Goal: Information Seeking & Learning: Learn about a topic

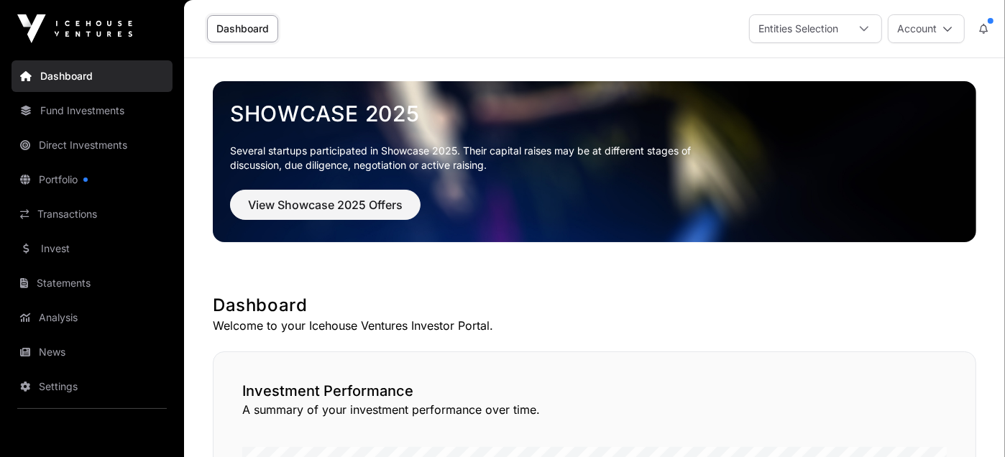
click at [110, 143] on link "Direct Investments" at bounding box center [91, 145] width 161 height 32
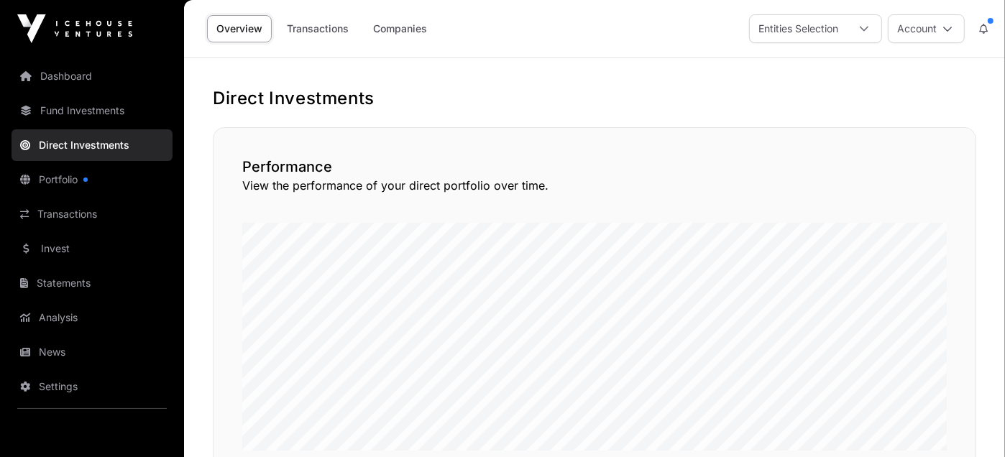
click at [403, 27] on link "Companies" at bounding box center [400, 28] width 73 height 27
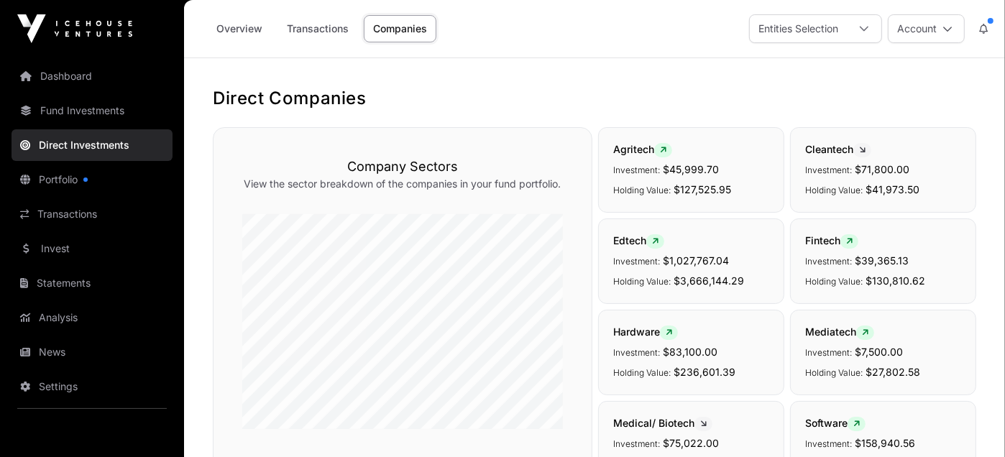
click at [97, 115] on link "Fund Investments" at bounding box center [91, 111] width 161 height 32
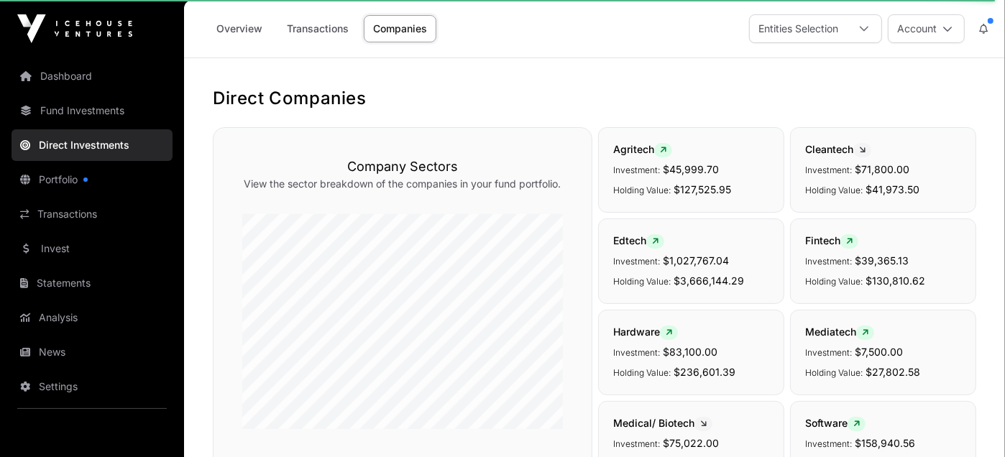
click at [397, 32] on link "Companies" at bounding box center [400, 28] width 73 height 27
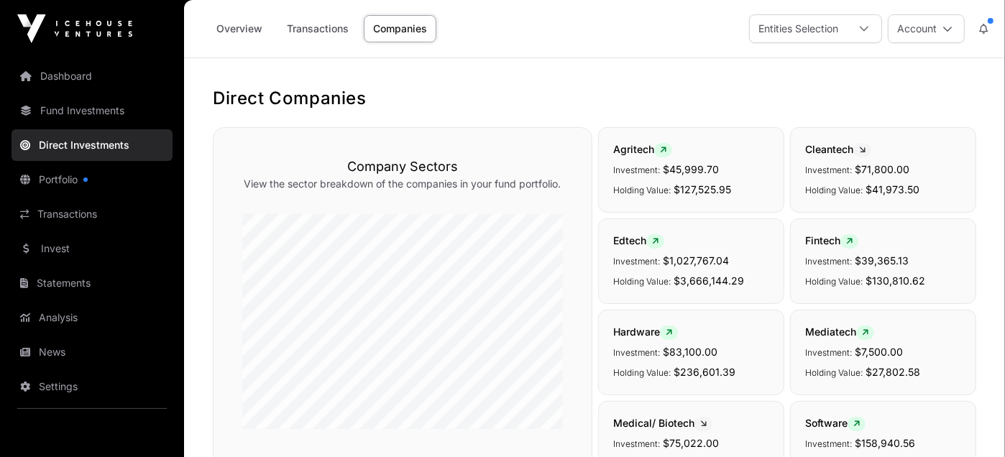
click at [93, 77] on link "Dashboard" at bounding box center [91, 76] width 161 height 32
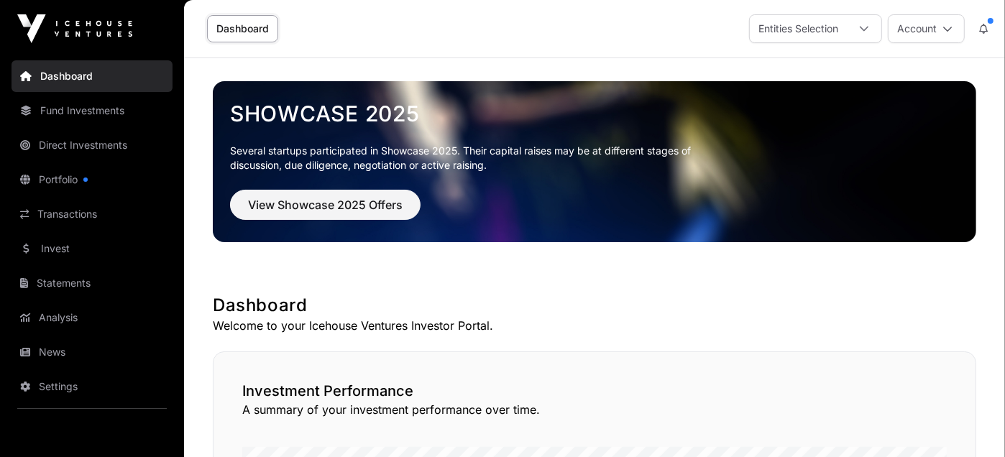
click at [818, 29] on div "Entities Selection" at bounding box center [797, 28] width 97 height 27
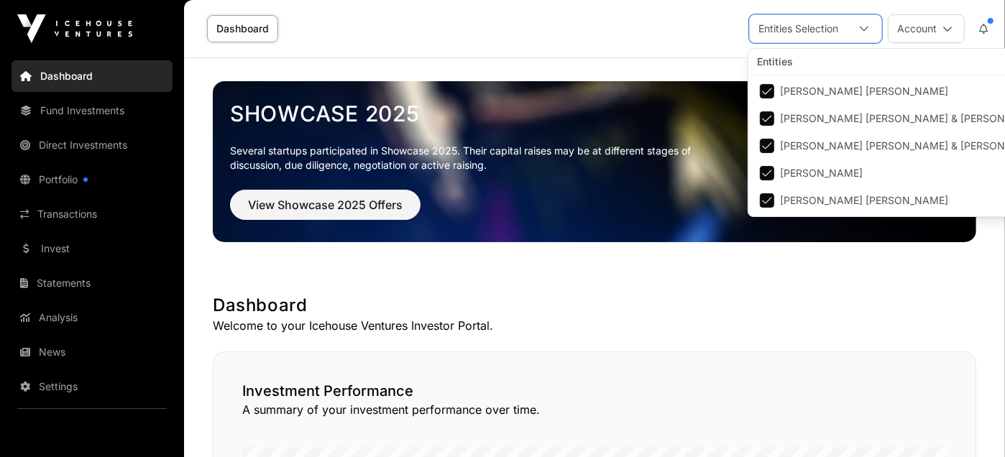
scroll to position [14, 9]
click at [814, 29] on div "Entities Selection" at bounding box center [797, 28] width 97 height 27
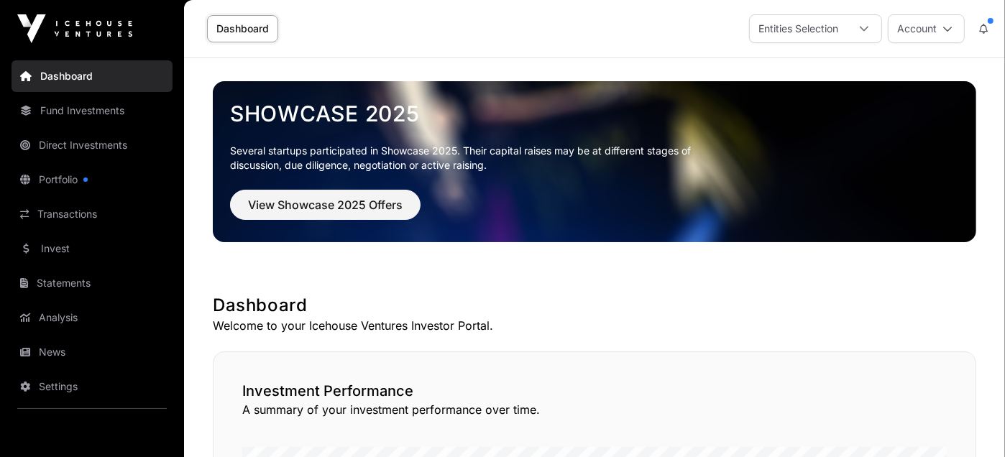
click at [926, 37] on button "Account" at bounding box center [925, 28] width 77 height 29
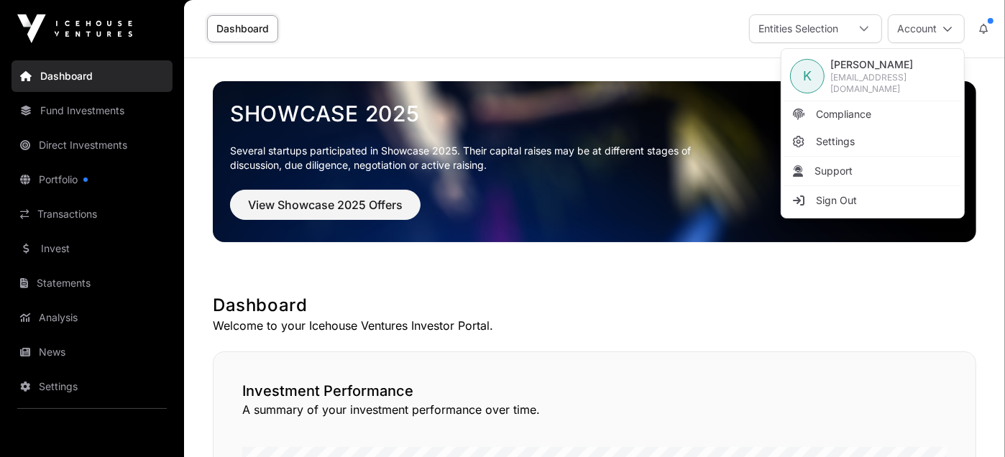
click at [926, 37] on button "Account" at bounding box center [925, 28] width 77 height 29
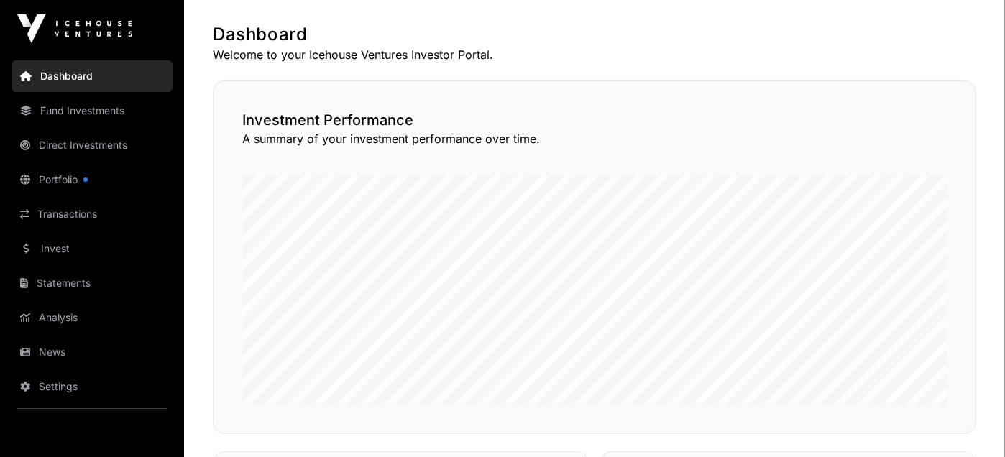
scroll to position [269, 0]
click at [70, 111] on link "Fund Investments" at bounding box center [91, 111] width 161 height 32
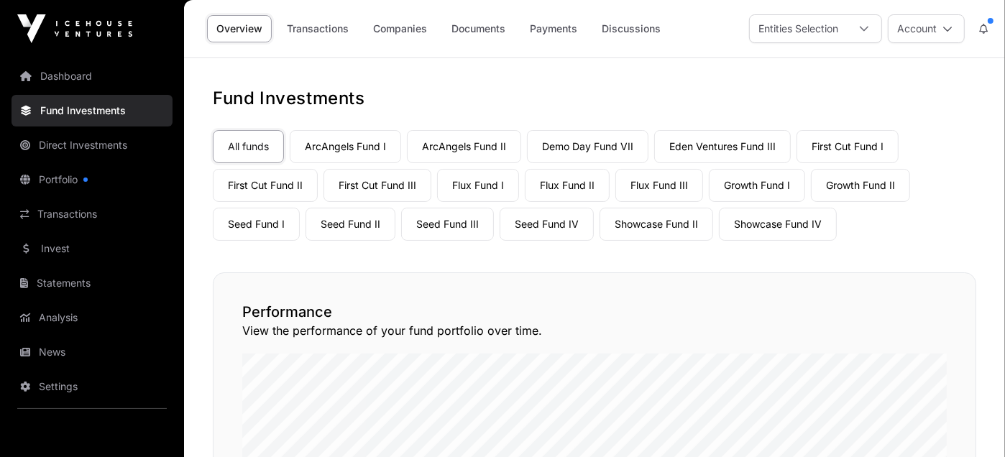
click at [413, 41] on link "Companies" at bounding box center [400, 28] width 73 height 27
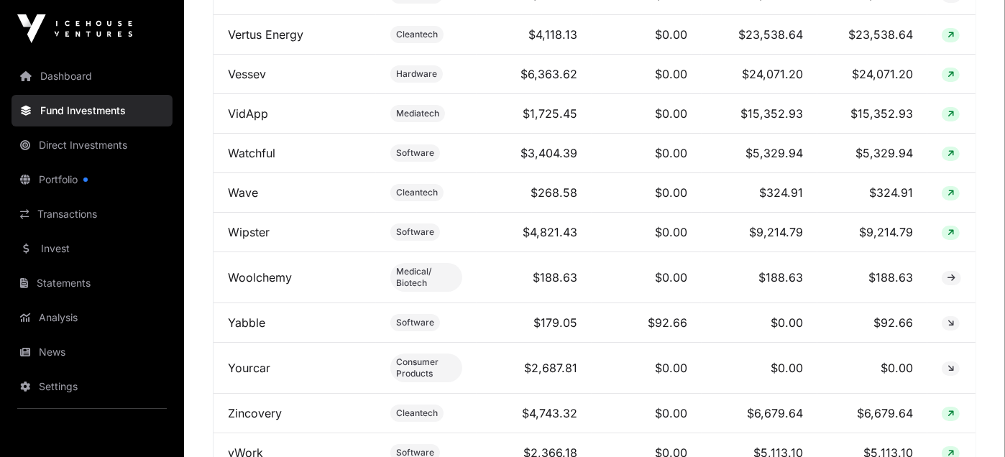
scroll to position [8550, 0]
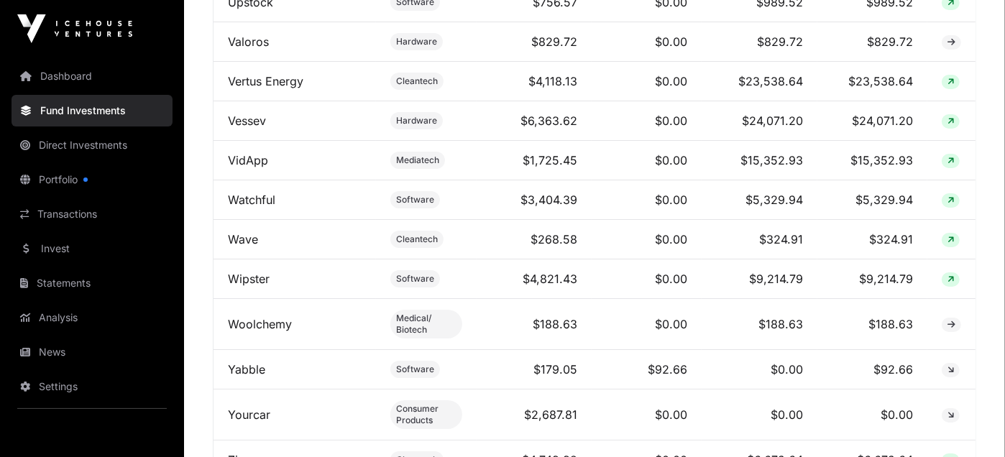
click at [272, 74] on link "Vertus Energy" at bounding box center [265, 81] width 75 height 14
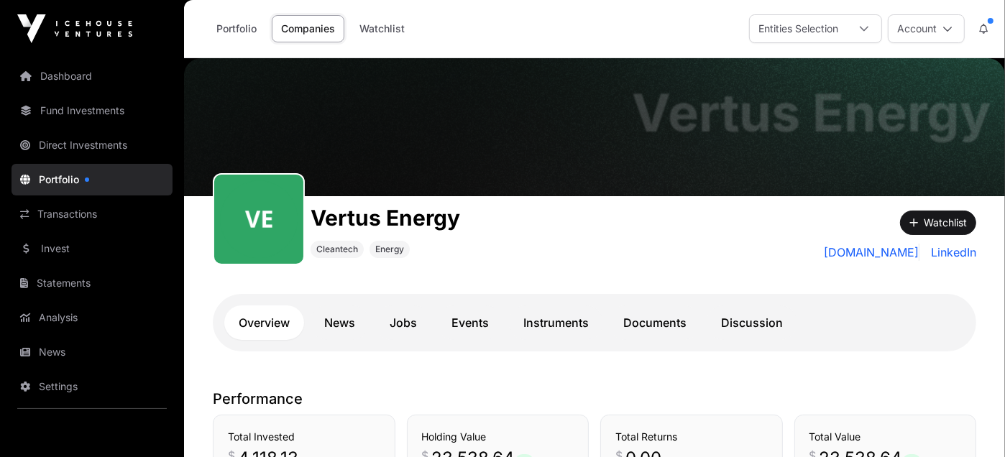
click at [317, 29] on link "Companies" at bounding box center [308, 28] width 73 height 27
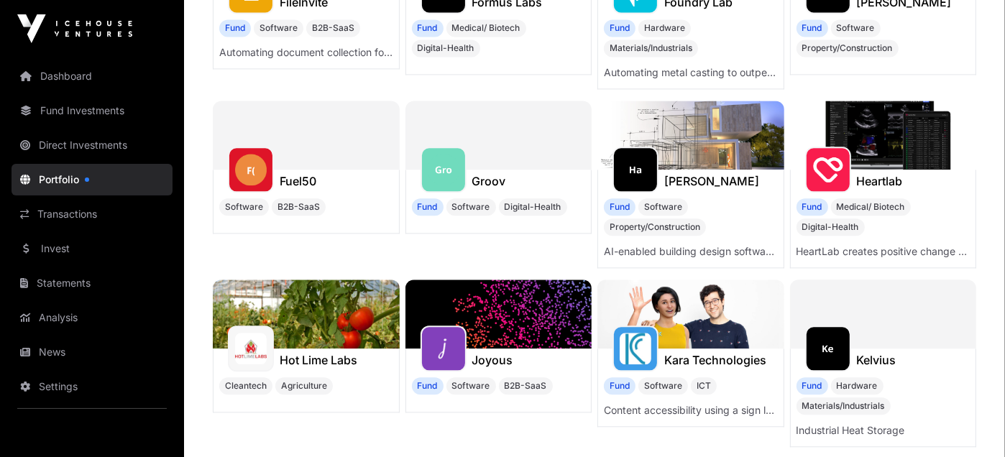
scroll to position [2604, 0]
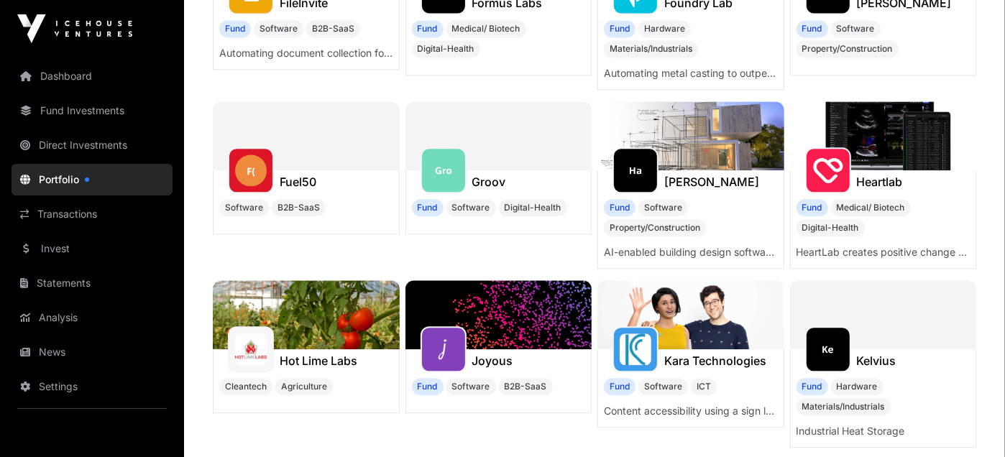
click at [865, 129] on img at bounding box center [883, 135] width 187 height 69
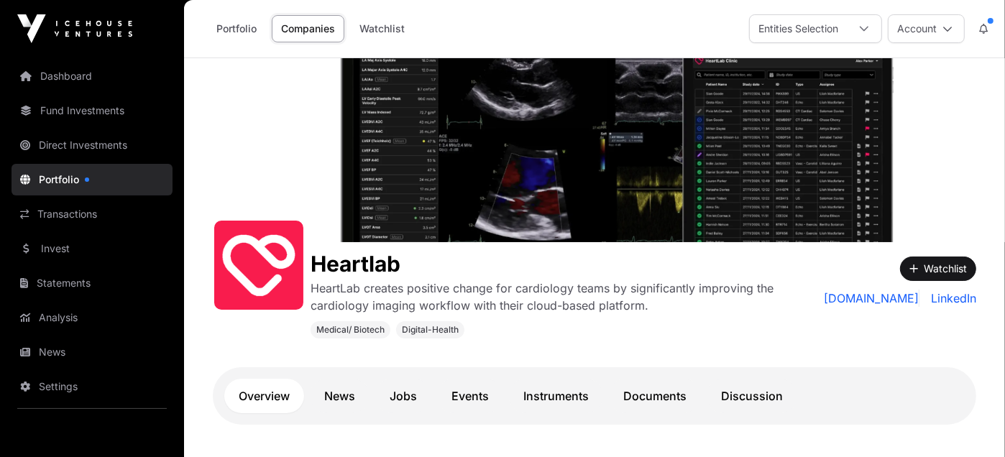
click at [299, 24] on link "Companies" at bounding box center [308, 28] width 73 height 27
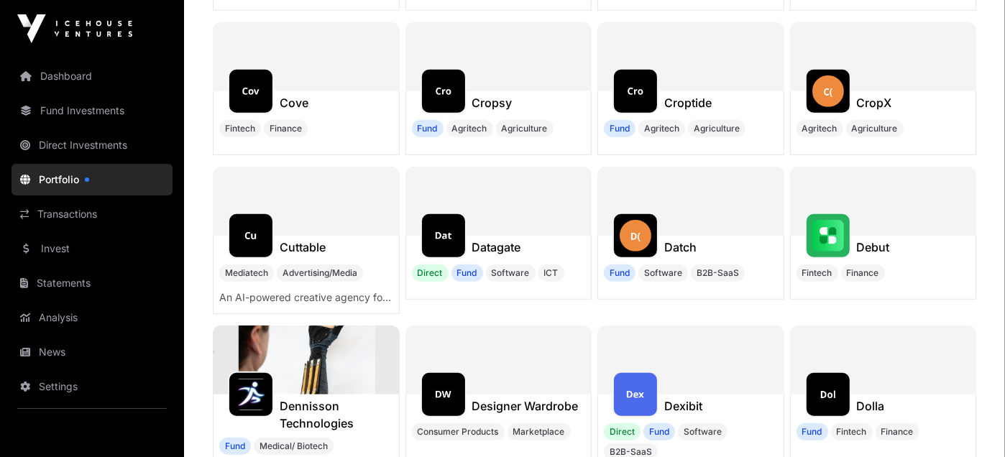
scroll to position [5207, 0]
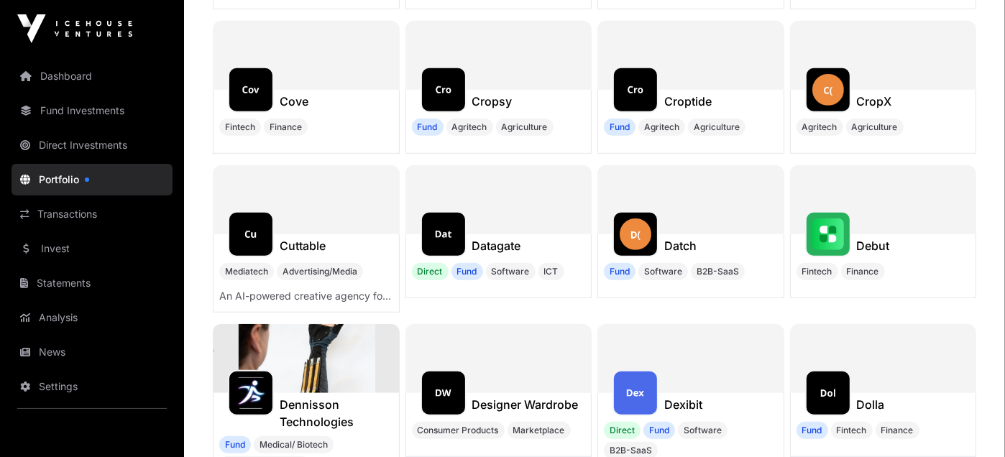
click at [622, 218] on img at bounding box center [635, 234] width 32 height 32
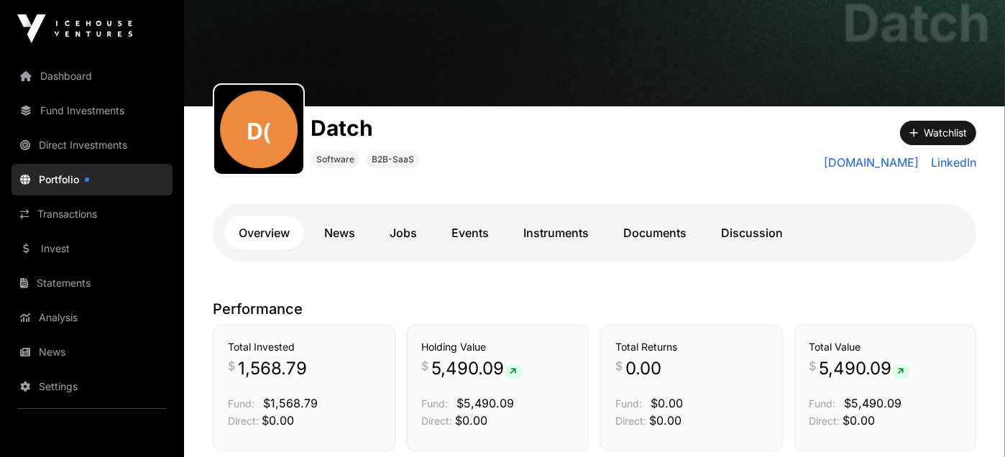
scroll to position [89, 0]
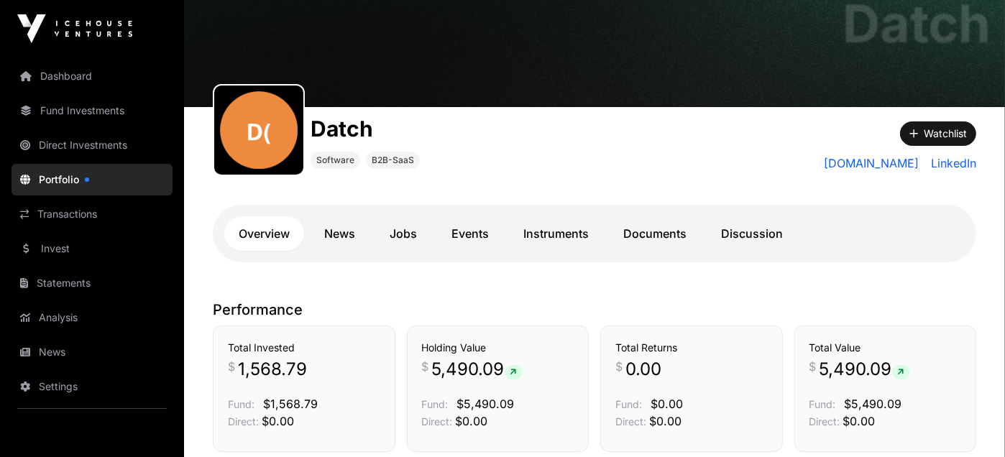
click at [341, 226] on link "News" at bounding box center [340, 233] width 60 height 34
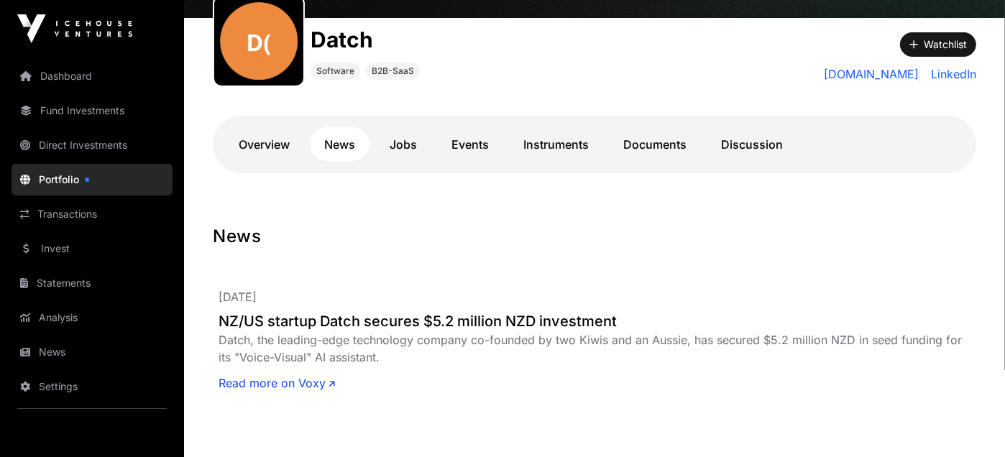
scroll to position [179, 0]
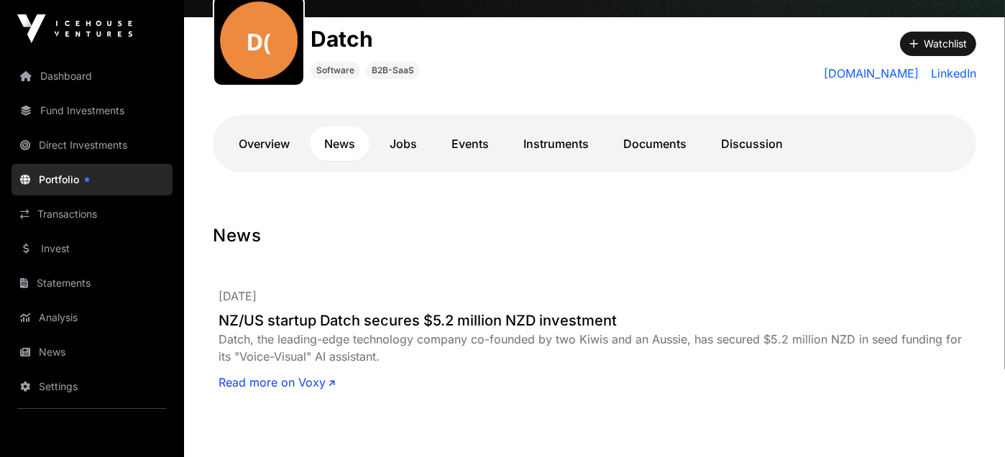
click at [400, 147] on link "Jobs" at bounding box center [403, 143] width 56 height 34
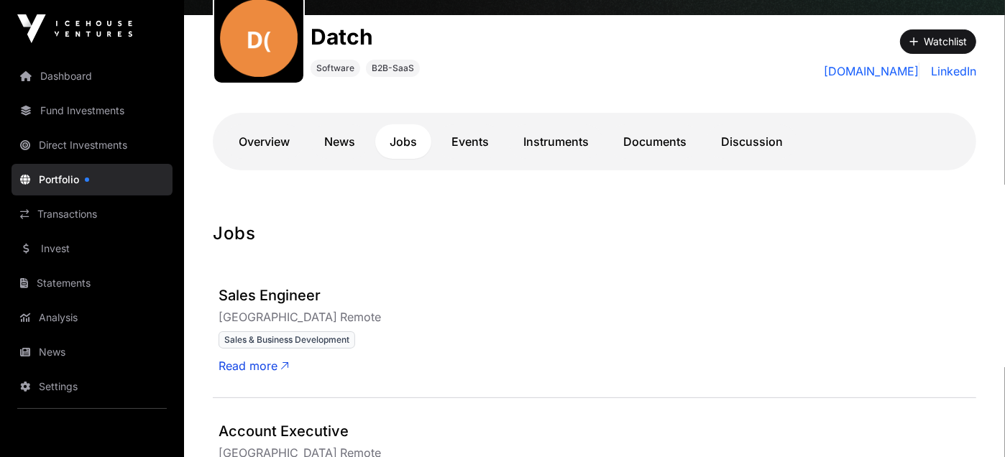
click at [451, 142] on link "Events" at bounding box center [470, 141] width 66 height 34
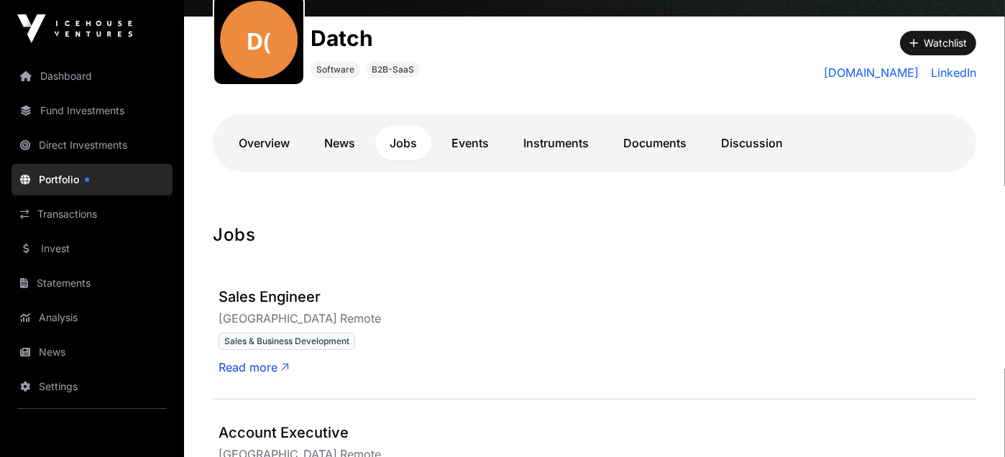
scroll to position [180, 0]
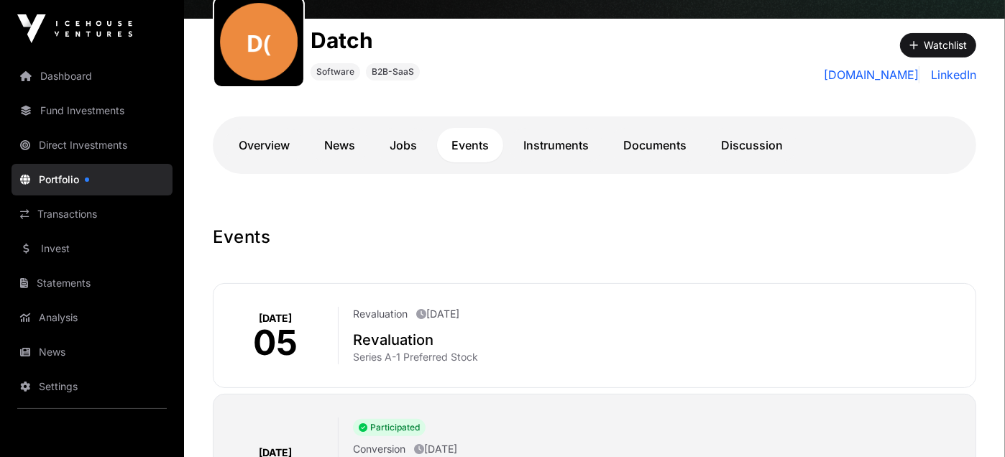
scroll to position [177, 0]
click at [759, 192] on div "Datch Software B2B-SaaS Watchlist [DOMAIN_NAME] LinkedIn Overview News Jobs Eve…" at bounding box center [594, 108] width 821 height 178
click at [565, 148] on link "Instruments" at bounding box center [556, 145] width 94 height 34
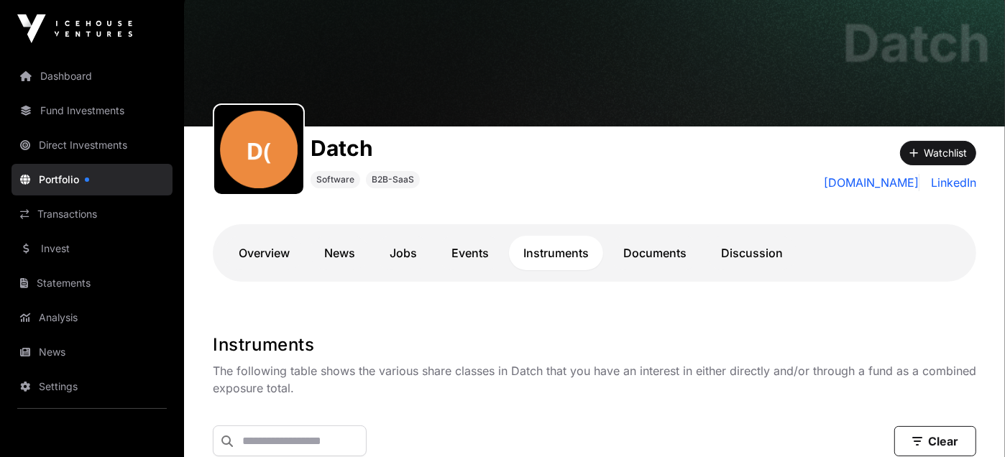
scroll to position [69, 0]
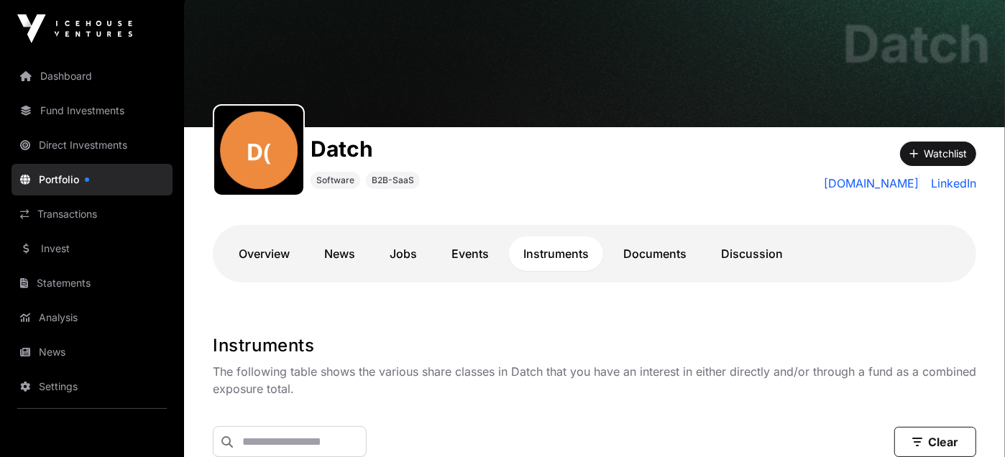
click at [629, 243] on link "Documents" at bounding box center [655, 253] width 92 height 34
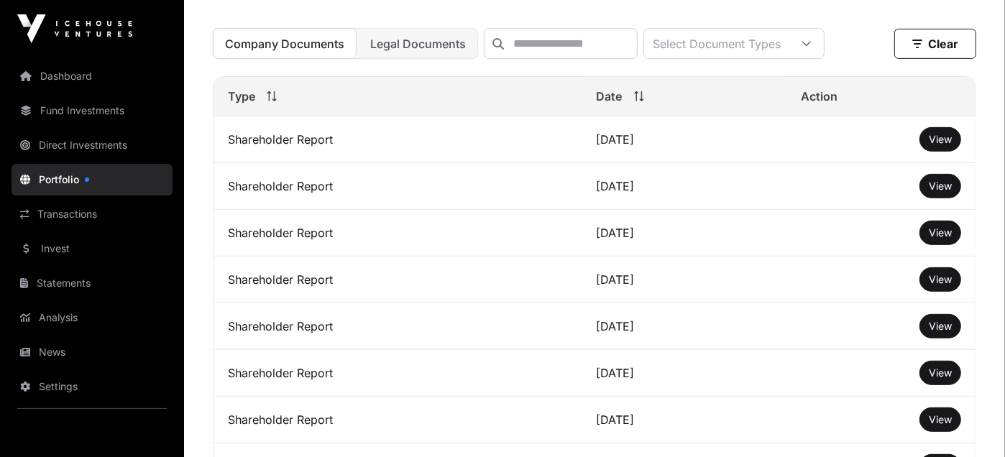
scroll to position [428, 0]
click at [926, 149] on button "View" at bounding box center [940, 138] width 42 height 24
click at [933, 144] on span "View" at bounding box center [939, 138] width 23 height 12
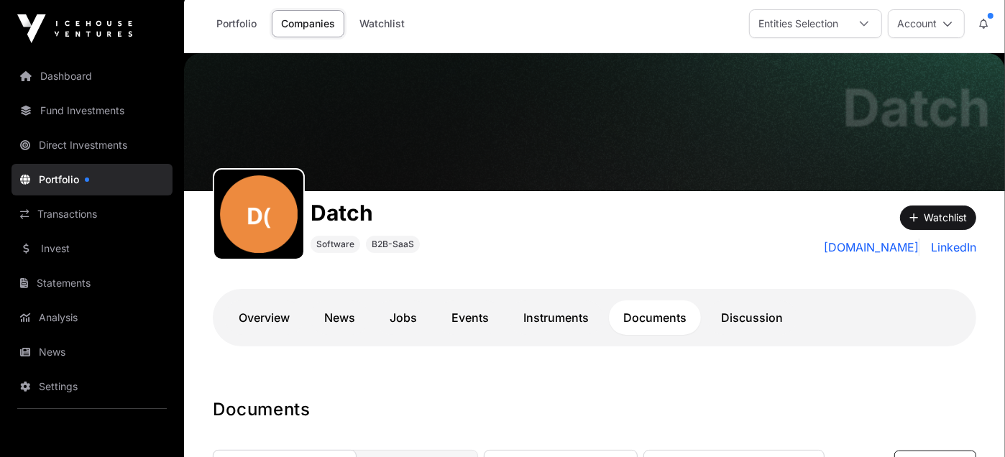
scroll to position [6, 0]
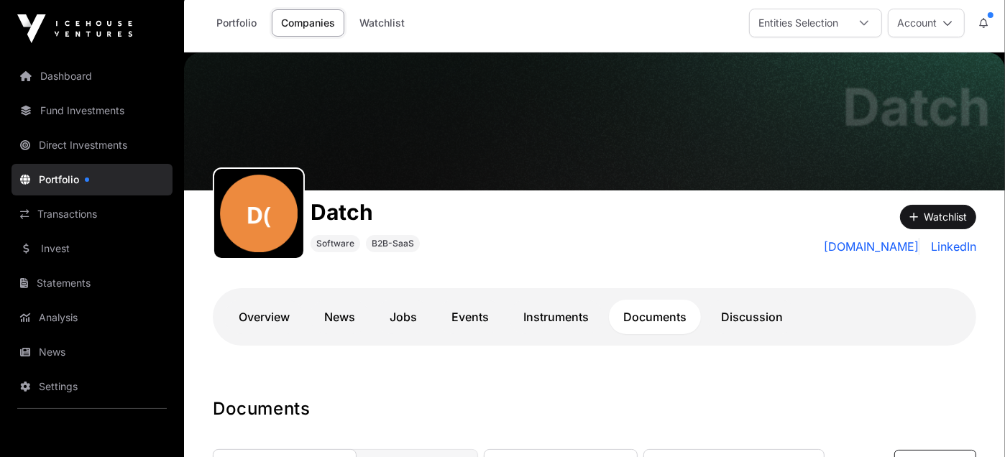
click at [316, 17] on link "Companies" at bounding box center [308, 22] width 73 height 27
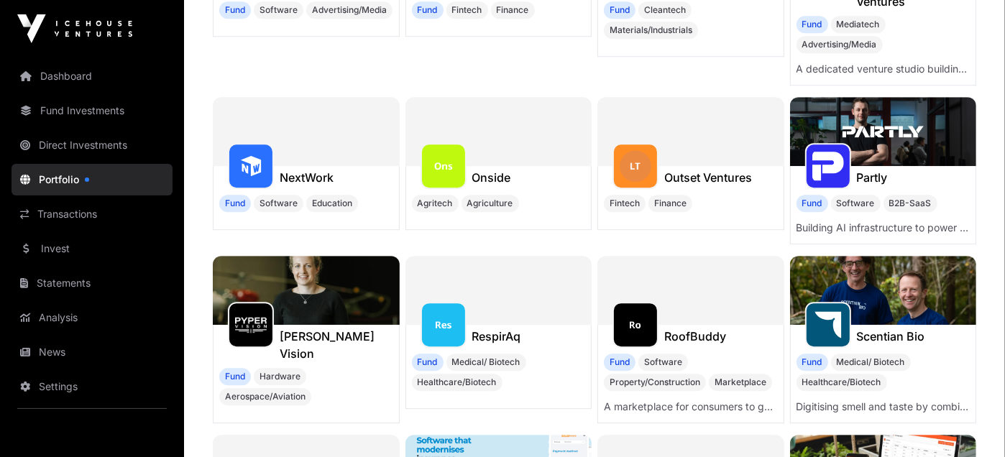
scroll to position [3324, 0]
click at [880, 325] on div "Scentian Bio" at bounding box center [891, 336] width 68 height 23
click at [874, 328] on h1 "Scentian Bio" at bounding box center [891, 336] width 68 height 17
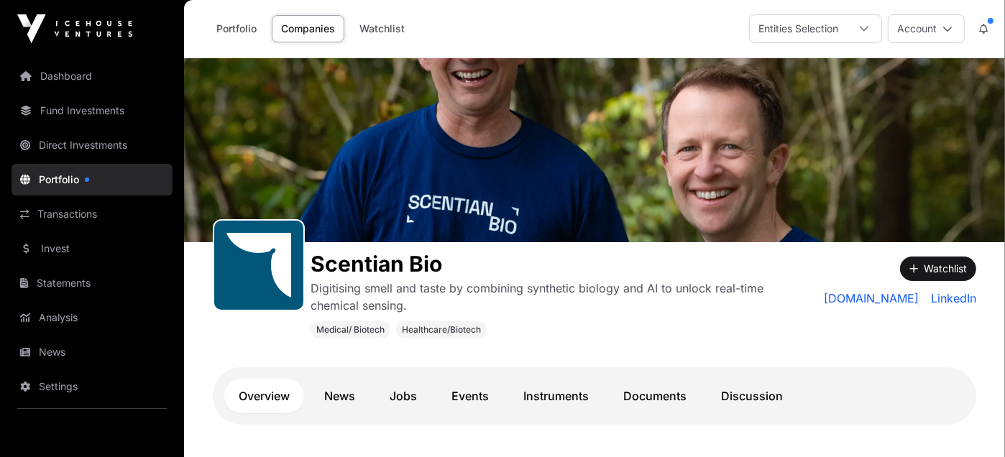
click at [297, 29] on link "Companies" at bounding box center [308, 28] width 73 height 27
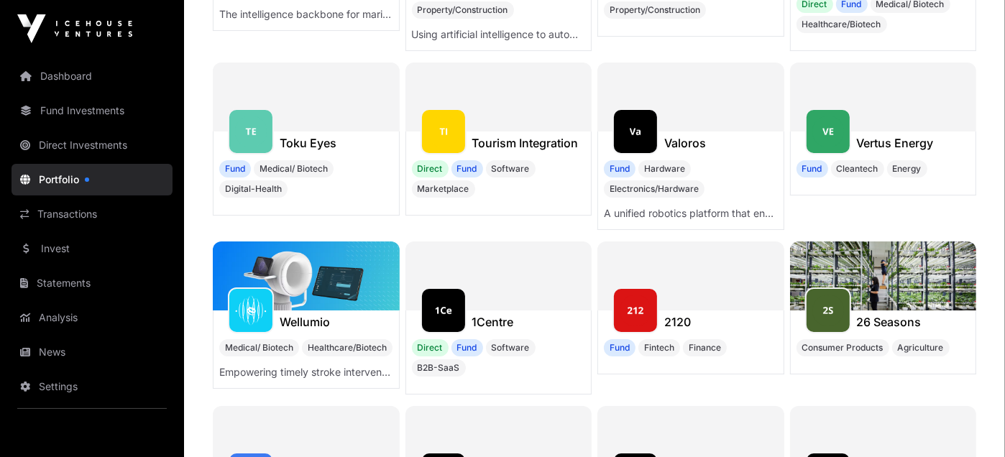
scroll to position [4040, 0]
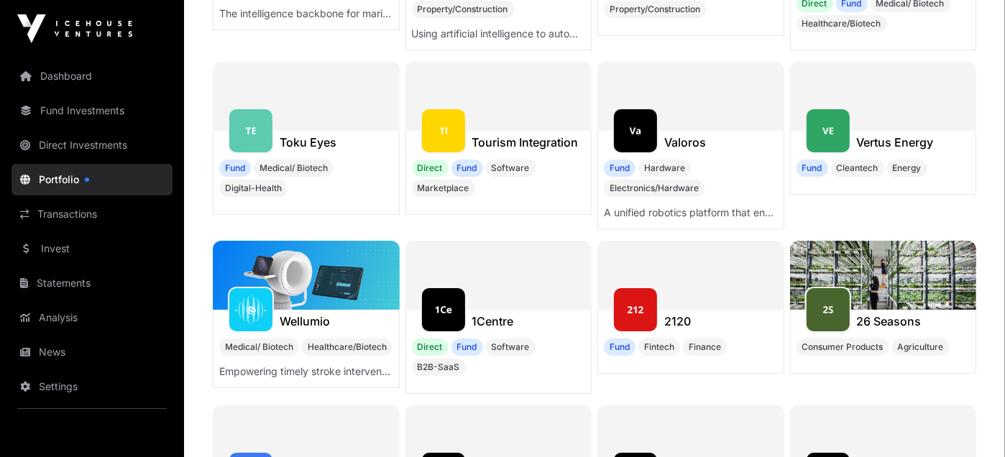
click at [832, 115] on img at bounding box center [828, 131] width 32 height 32
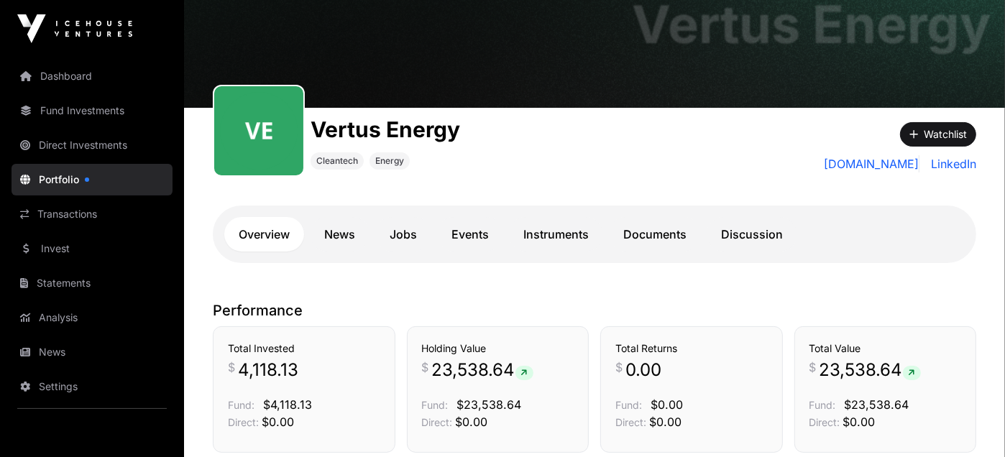
scroll to position [88, 0]
click at [645, 229] on link "Documents" at bounding box center [655, 234] width 92 height 34
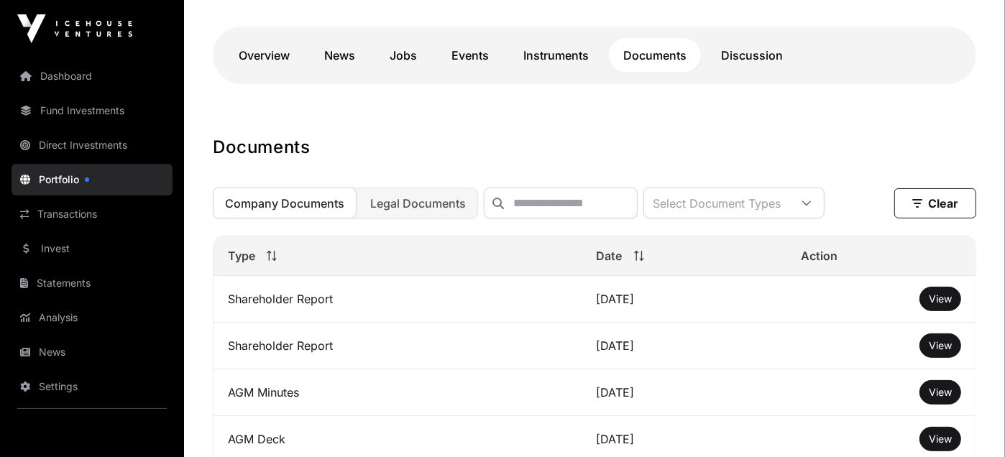
scroll to position [268, 0]
click at [949, 297] on button "View" at bounding box center [940, 298] width 42 height 24
click at [933, 304] on span "View" at bounding box center [939, 298] width 23 height 12
click at [345, 49] on link "News" at bounding box center [340, 54] width 60 height 34
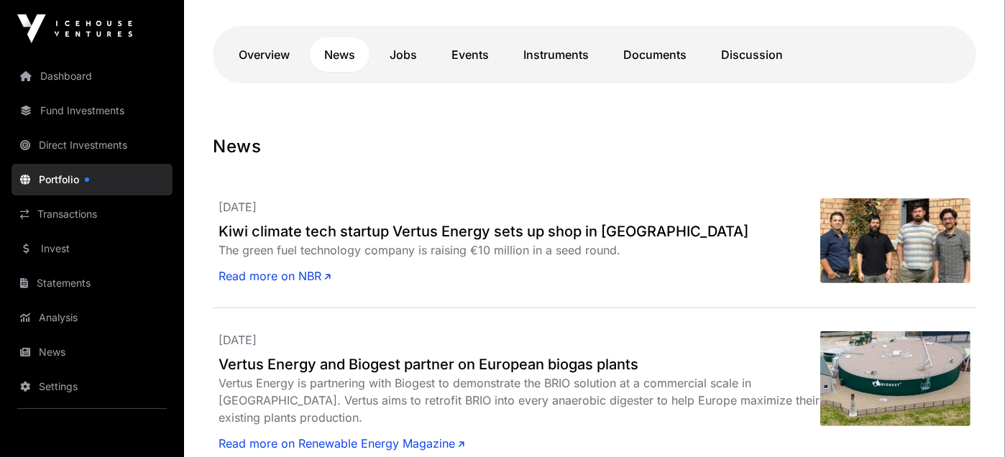
click at [407, 53] on link "Jobs" at bounding box center [403, 54] width 56 height 34
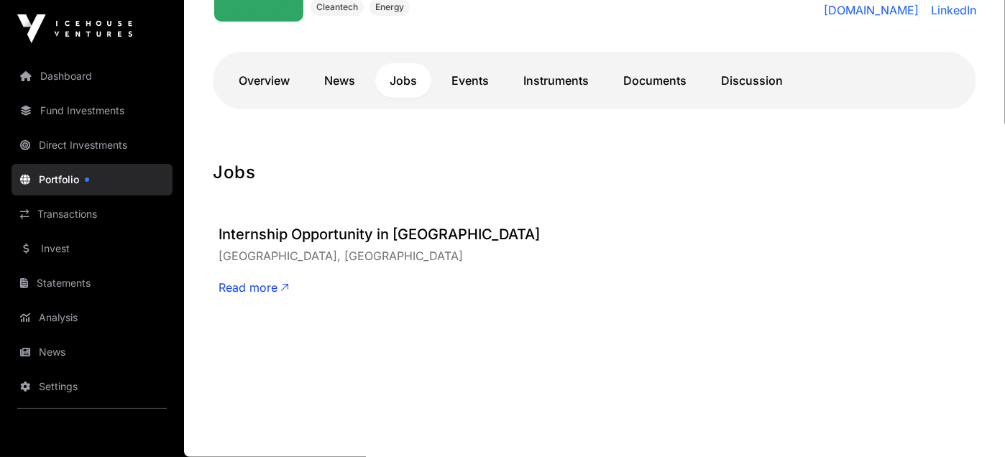
click at [468, 73] on link "Events" at bounding box center [470, 80] width 66 height 34
